Goal: Task Accomplishment & Management: Manage account settings

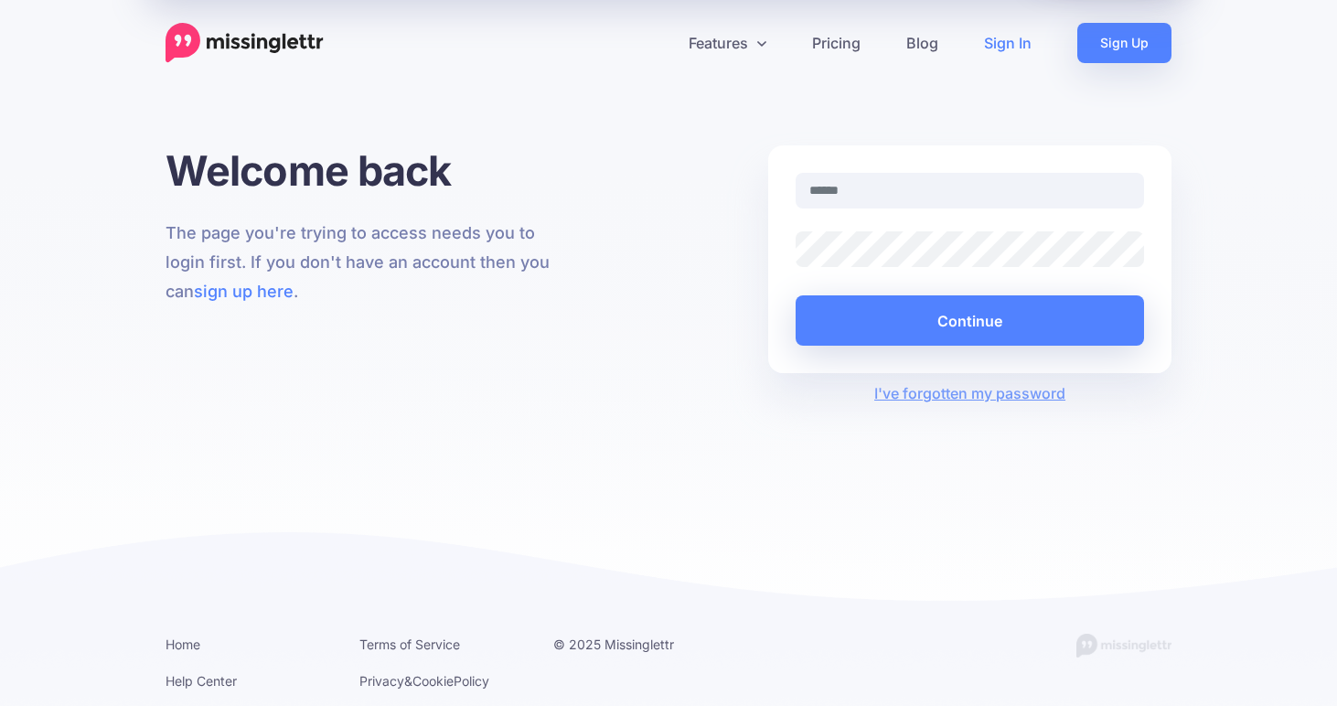
click at [243, 40] on img at bounding box center [245, 43] width 158 height 40
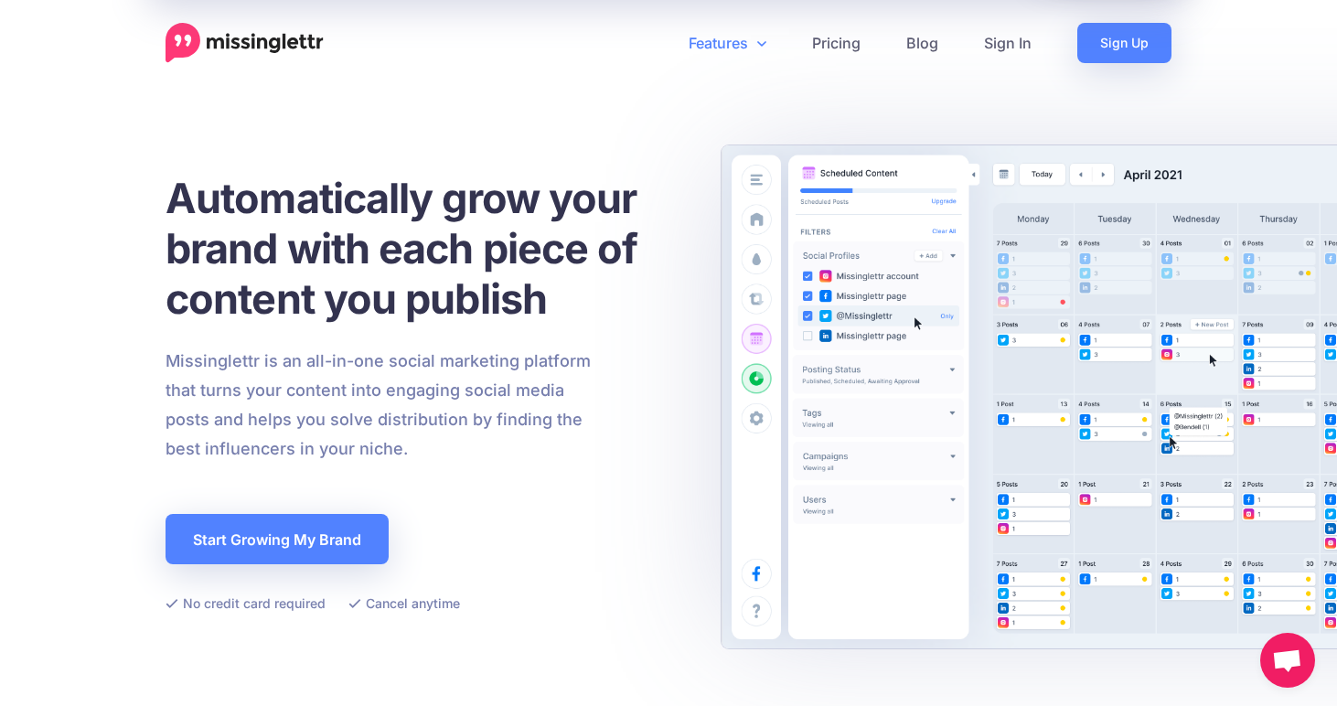
click at [743, 39] on link "Features" at bounding box center [727, 43] width 123 height 40
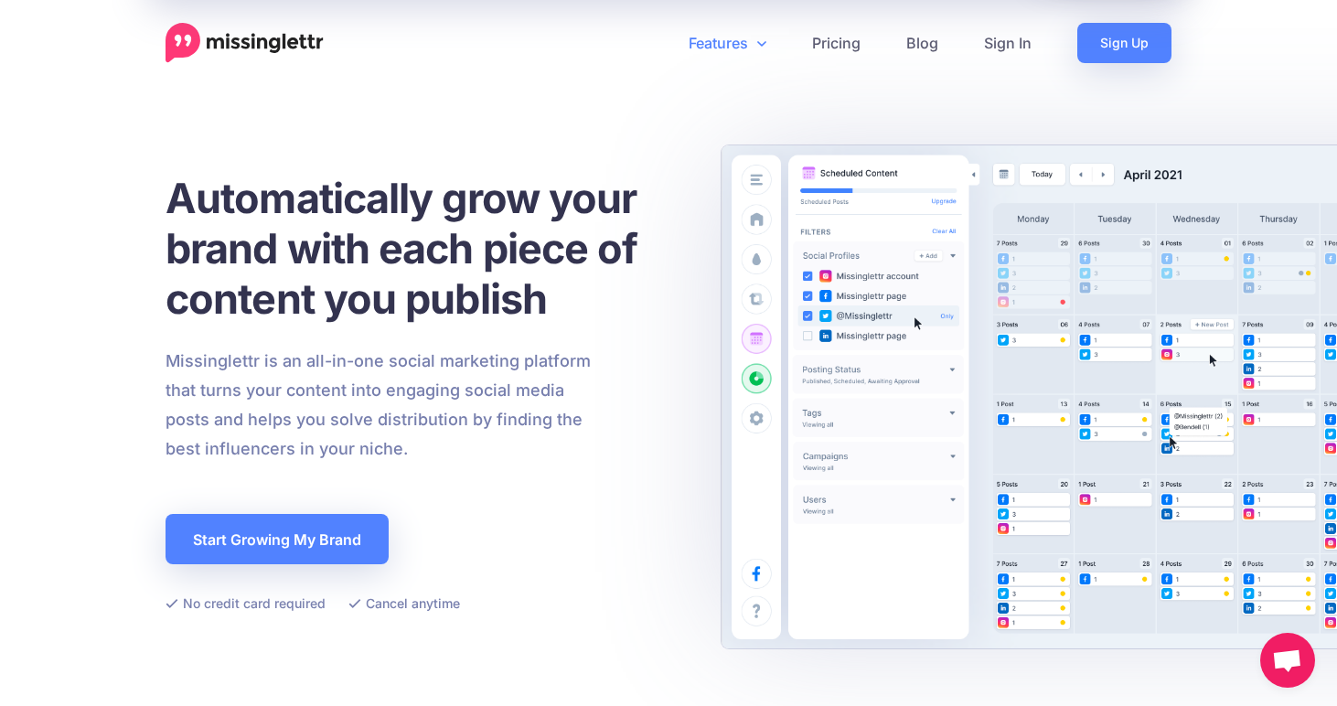
click at [737, 37] on link "Features" at bounding box center [727, 43] width 123 height 40
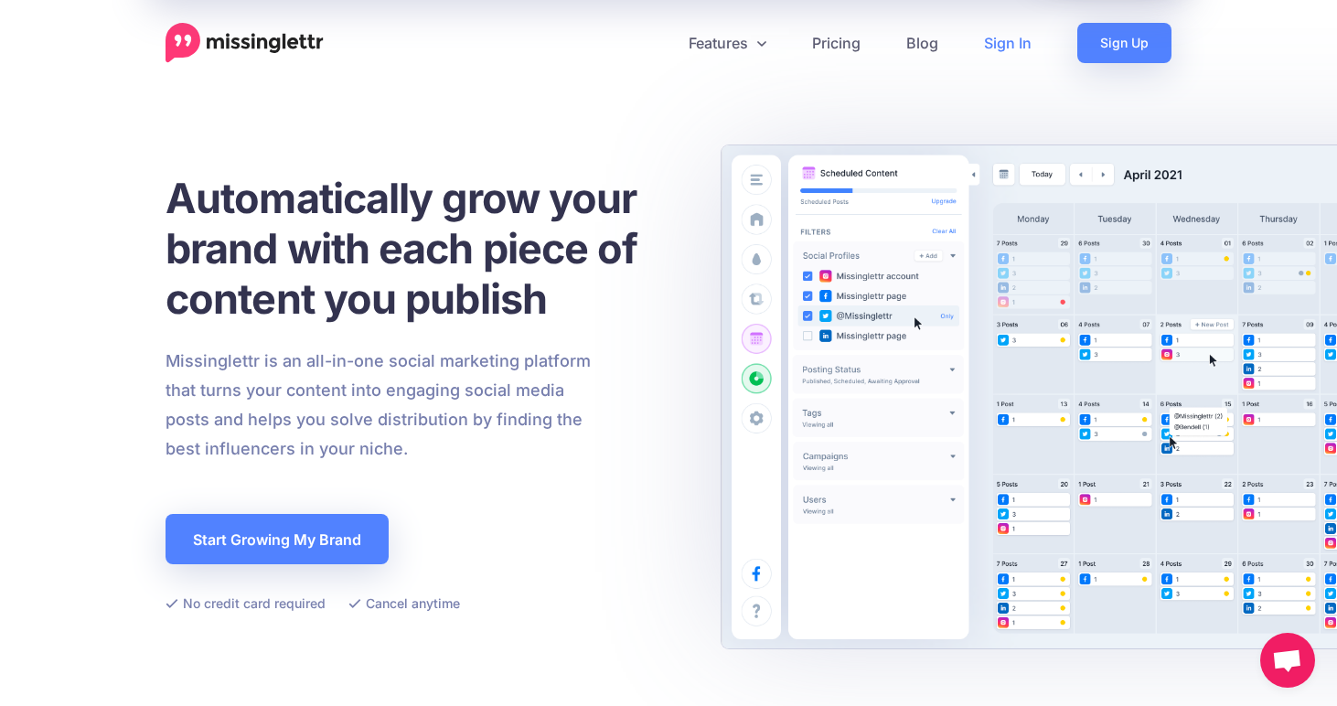
click at [995, 53] on link "Sign In" at bounding box center [1007, 43] width 93 height 40
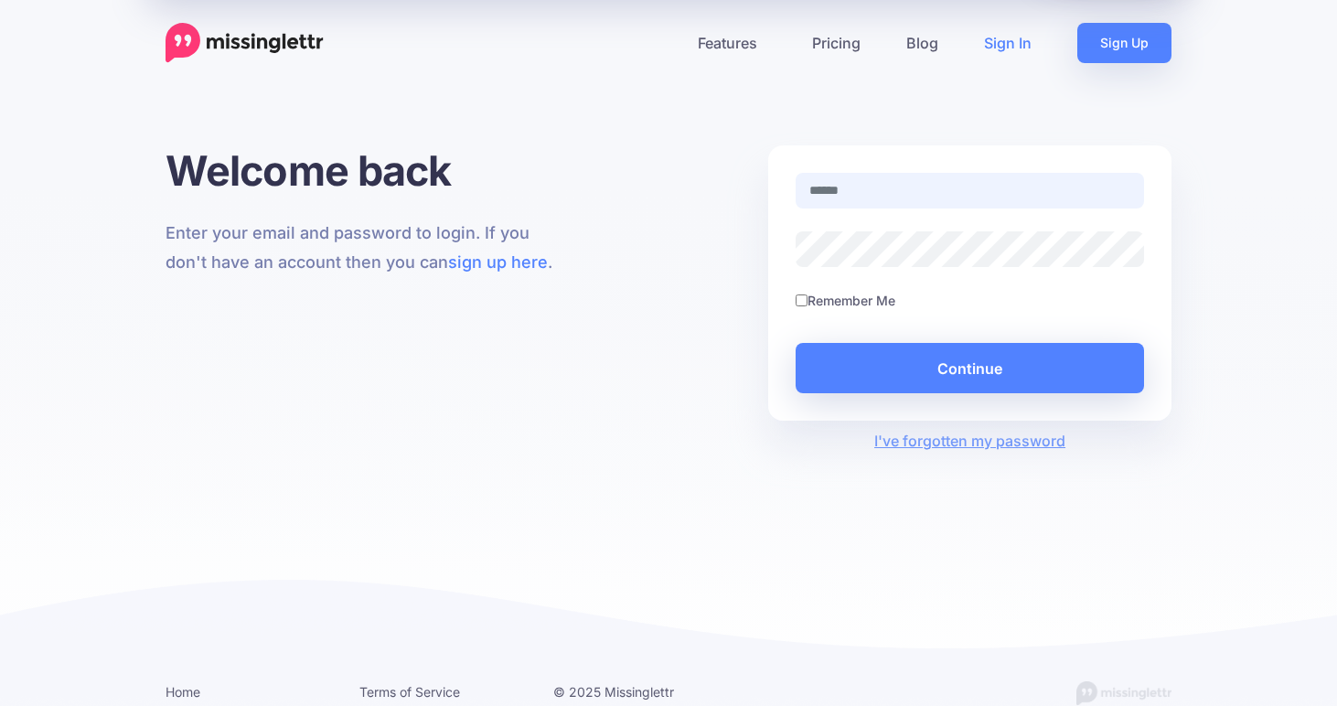
click at [930, 179] on input "text" at bounding box center [970, 191] width 348 height 36
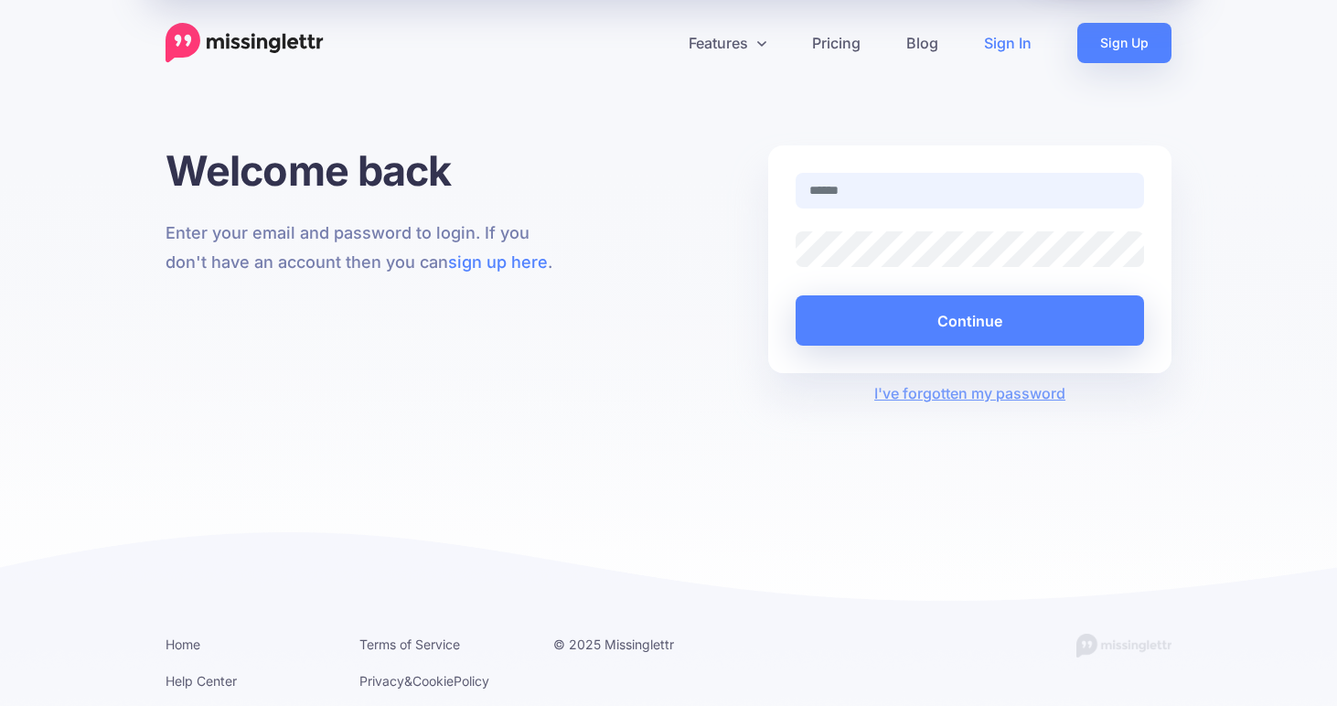
type input "**********"
click at [796, 295] on button "Continue" at bounding box center [970, 320] width 348 height 50
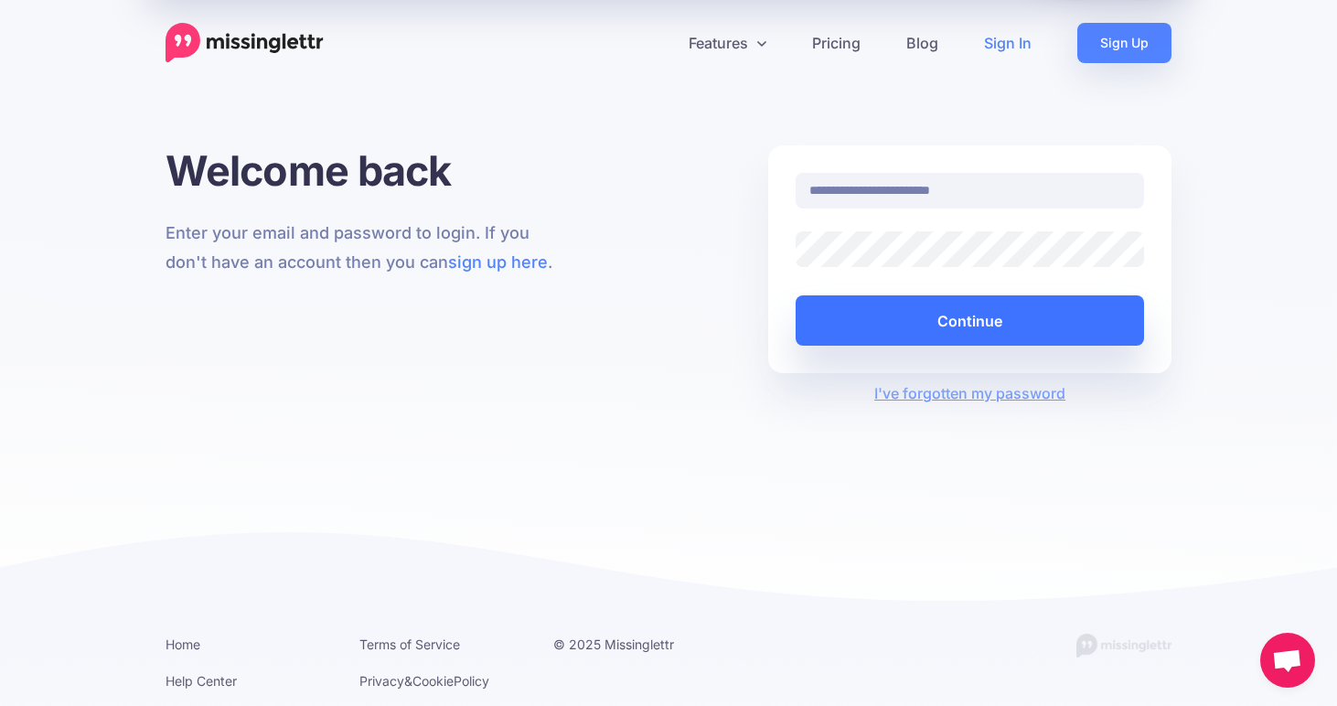
click at [964, 334] on button "Continue" at bounding box center [970, 320] width 348 height 50
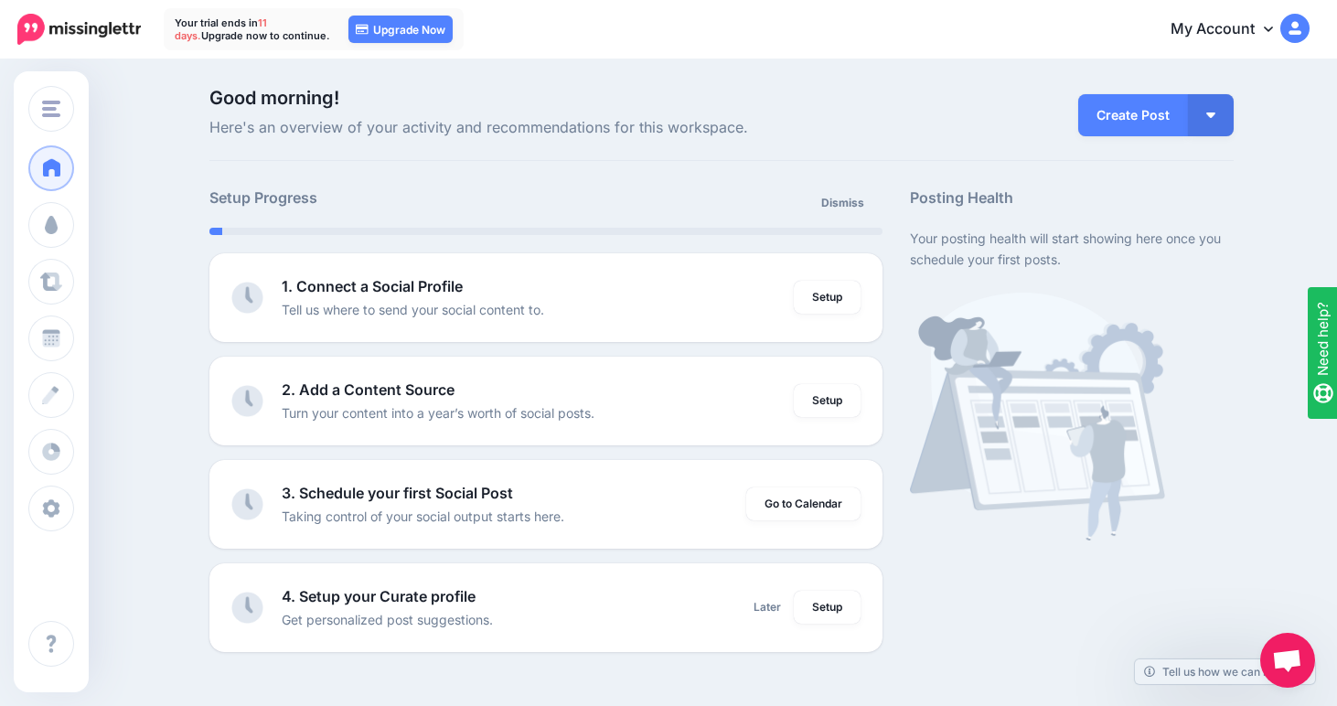
click at [1290, 21] on img at bounding box center [1294, 28] width 29 height 29
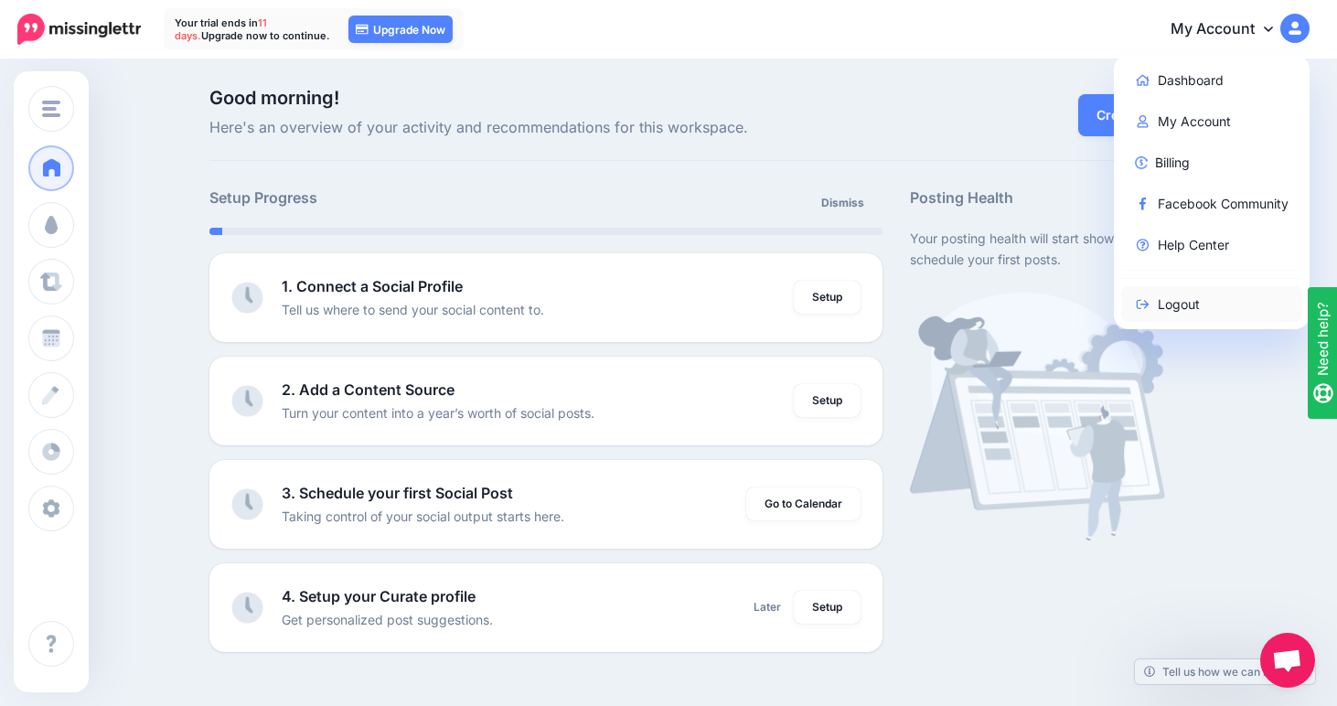
click at [1209, 304] on link "Logout" at bounding box center [1212, 304] width 182 height 36
